Goal: Information Seeking & Learning: Learn about a topic

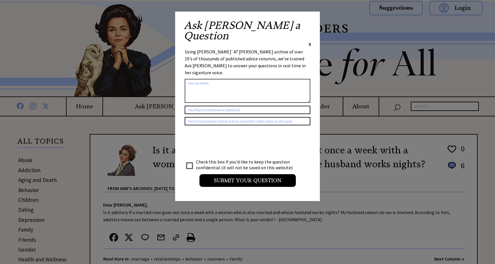
click at [310, 41] on span "X" at bounding box center [309, 44] width 3 height 6
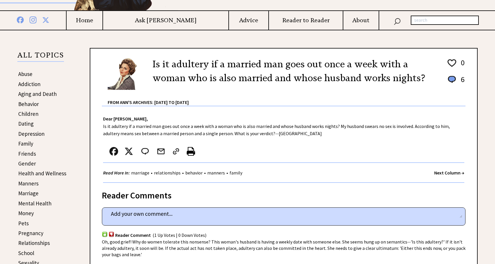
scroll to position [26, 0]
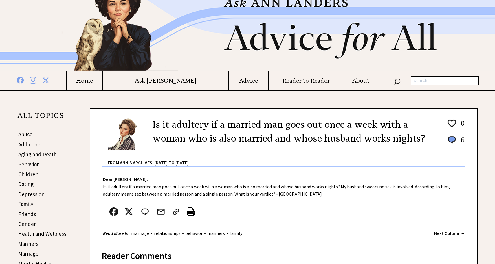
click at [229, 80] on h4 "Advice" at bounding box center [248, 80] width 39 height 7
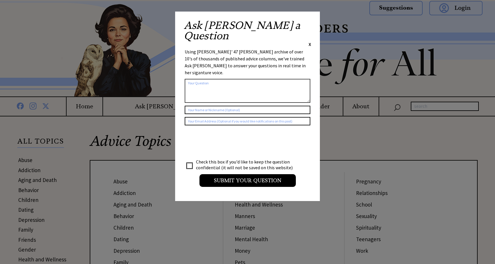
click at [309, 41] on span "X" at bounding box center [309, 44] width 3 height 6
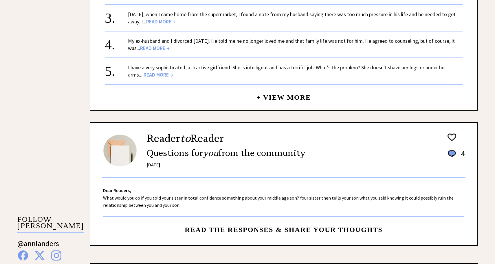
scroll to position [602, 0]
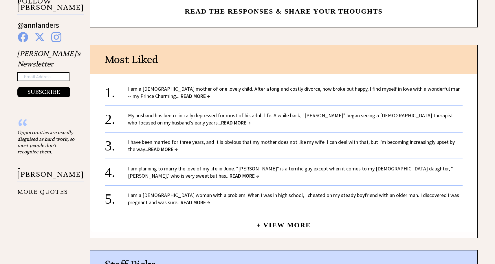
click at [263, 225] on link "+ View More" at bounding box center [283, 223] width 54 height 12
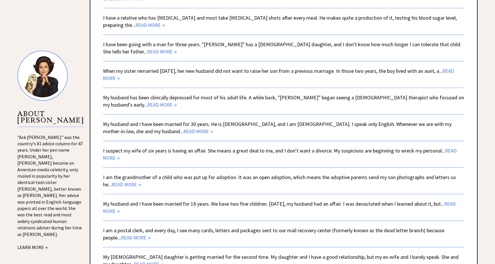
scroll to position [551, 0]
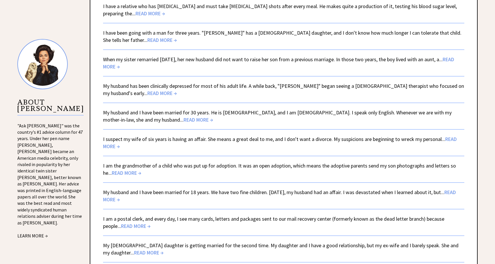
click at [109, 147] on span "READ MORE →" at bounding box center [279, 143] width 353 height 14
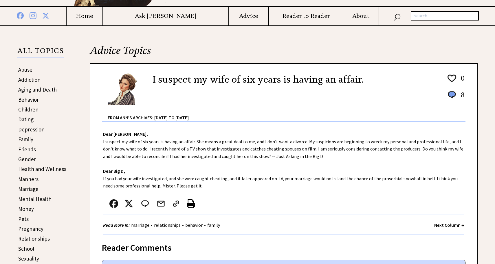
scroll to position [91, 0]
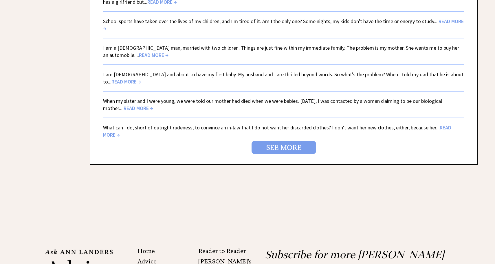
scroll to position [1333, 0]
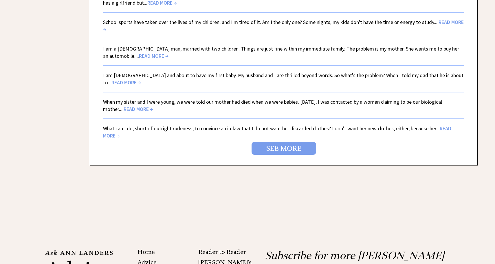
click at [283, 147] on link "SEE MORE" at bounding box center [283, 148] width 64 height 13
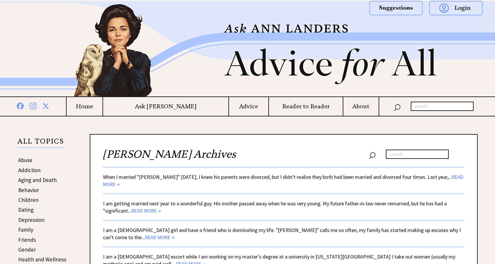
click at [102, 108] on h4 "Home" at bounding box center [85, 106] width 36 height 7
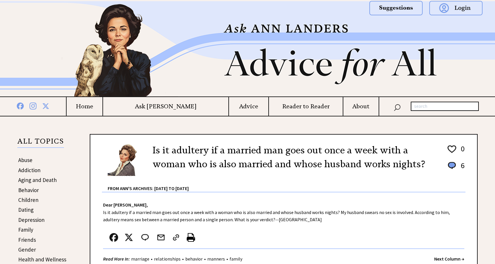
click at [169, 105] on h4 "Ask [PERSON_NAME]" at bounding box center [165, 106] width 125 height 7
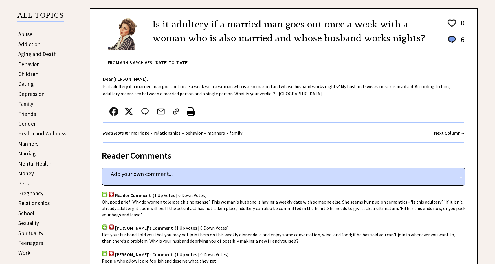
scroll to position [111, 0]
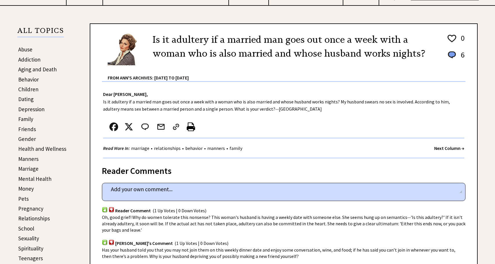
click at [448, 148] on strong "Next Column →" at bounding box center [449, 148] width 30 height 6
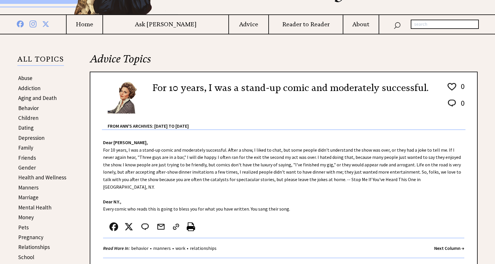
scroll to position [114, 0]
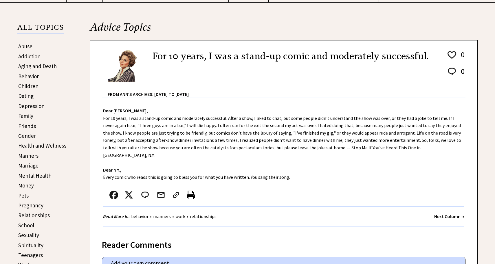
click at [451, 214] on strong "Next Column →" at bounding box center [449, 217] width 30 height 6
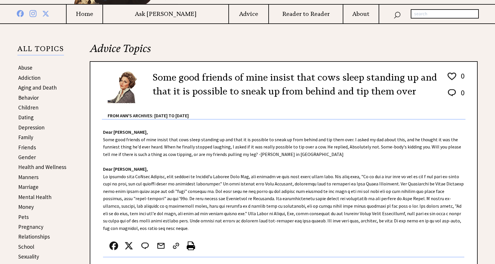
scroll to position [164, 0]
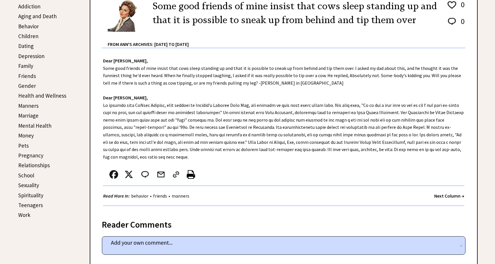
click at [451, 197] on strong "Next Column →" at bounding box center [449, 196] width 30 height 6
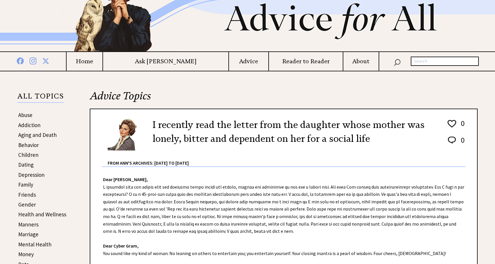
scroll to position [96, 0]
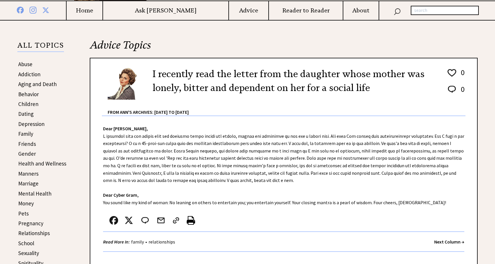
click at [454, 244] on strong "Next Column →" at bounding box center [449, 242] width 30 height 6
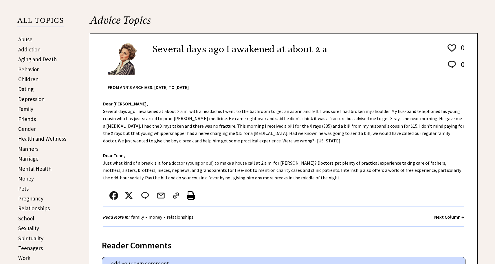
scroll to position [121, 0]
click at [455, 217] on strong "Next Column →" at bounding box center [449, 217] width 30 height 6
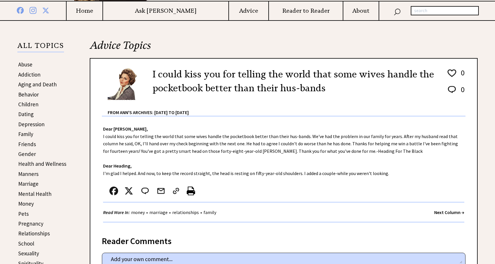
scroll to position [163, 0]
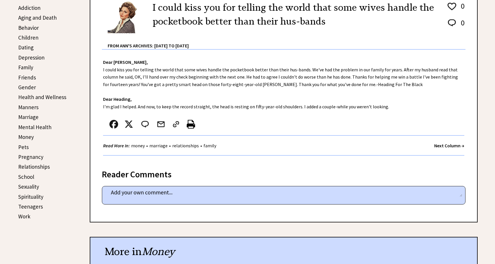
click at [451, 149] on strong "Next Column →" at bounding box center [449, 146] width 30 height 6
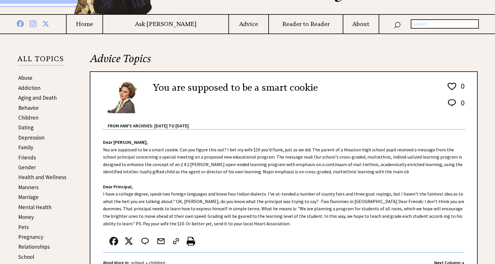
scroll to position [138, 0]
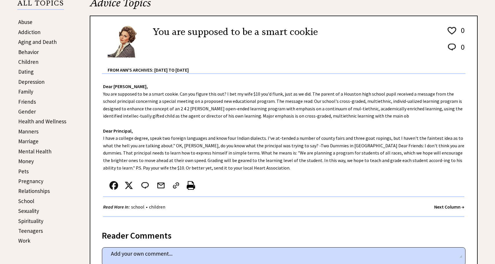
click at [450, 208] on strong "Next Column →" at bounding box center [449, 207] width 30 height 6
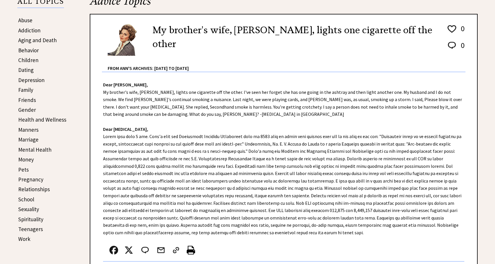
scroll to position [156, 0]
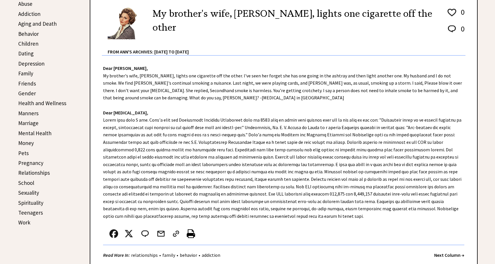
click at [447, 257] on strong "Next Column →" at bounding box center [449, 255] width 30 height 6
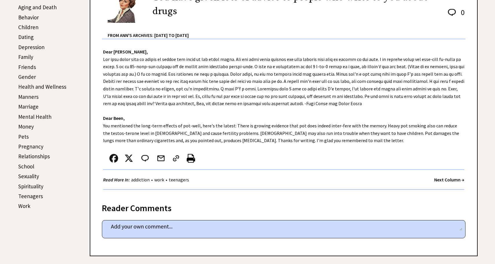
scroll to position [190, 0]
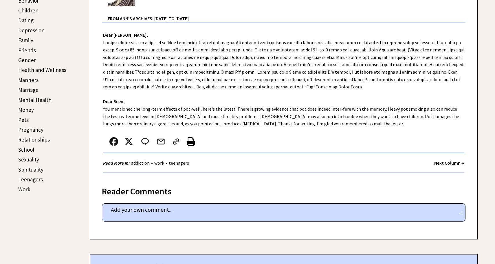
click at [460, 162] on strong "Next Column →" at bounding box center [449, 163] width 30 height 6
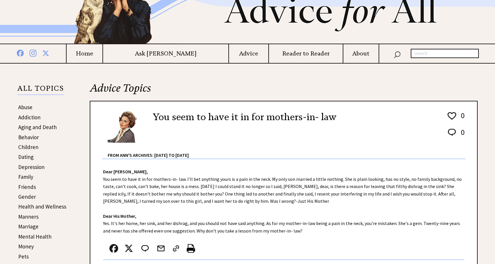
scroll to position [89, 0]
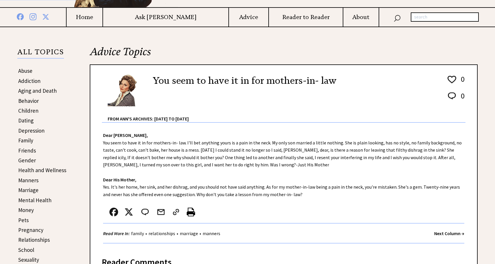
click at [441, 233] on strong "Next Column →" at bounding box center [449, 234] width 30 height 6
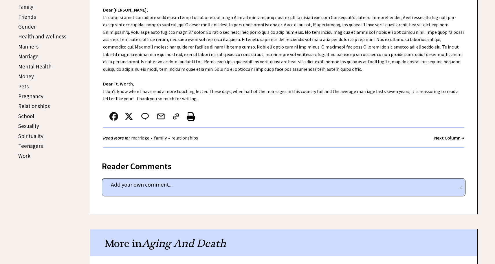
scroll to position [230, 0]
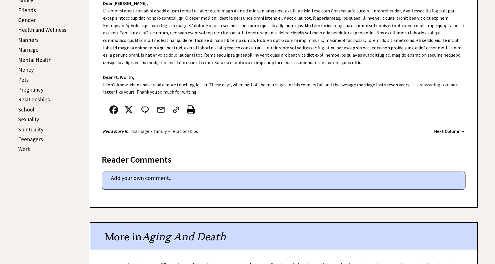
click at [455, 131] on strong "Next Column →" at bounding box center [449, 131] width 30 height 6
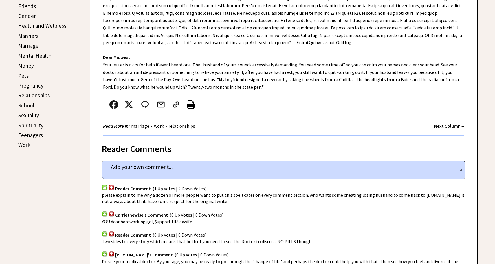
scroll to position [279, 0]
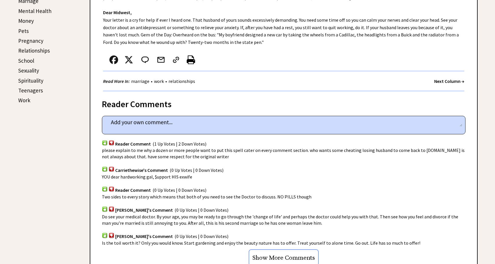
click at [44, 50] on link "Relationships" at bounding box center [34, 50] width 32 height 7
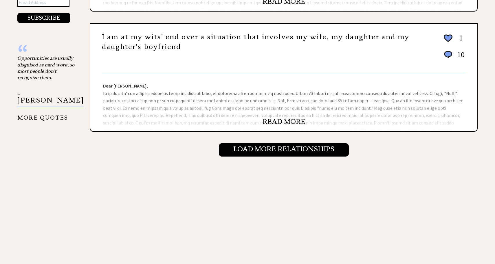
scroll to position [626, 0]
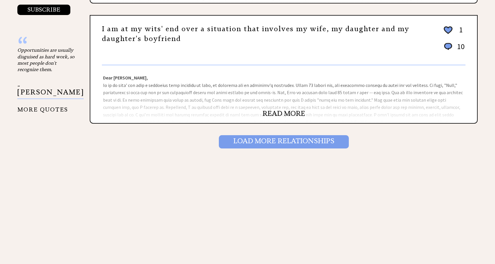
click at [246, 142] on input "Load More Relationships" at bounding box center [284, 141] width 130 height 13
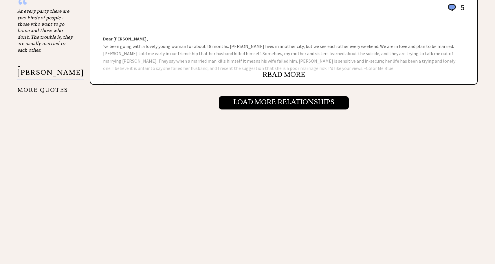
scroll to position [688, 0]
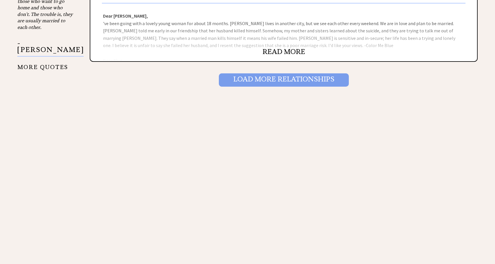
click at [256, 77] on input "Load More Relationships" at bounding box center [284, 79] width 130 height 13
